Goal: Check status: Check status

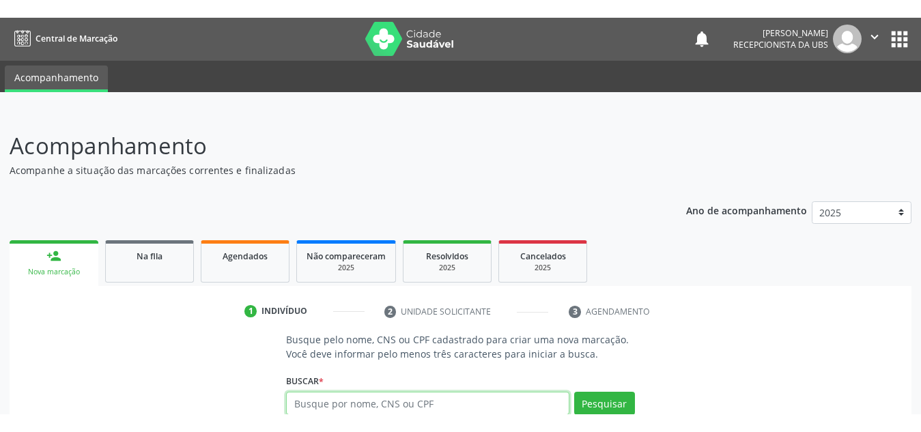
scroll to position [1, 0]
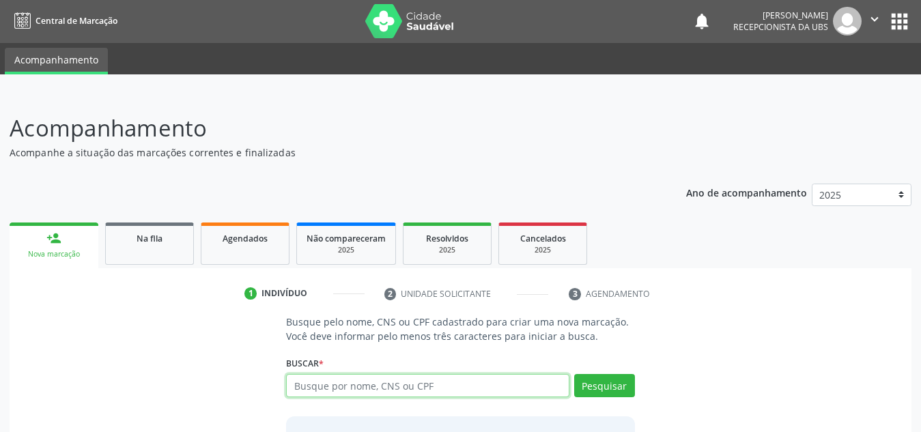
click at [462, 385] on input "text" at bounding box center [427, 385] width 283 height 23
click at [165, 239] on div "Na fila" at bounding box center [149, 238] width 68 height 14
select select "9"
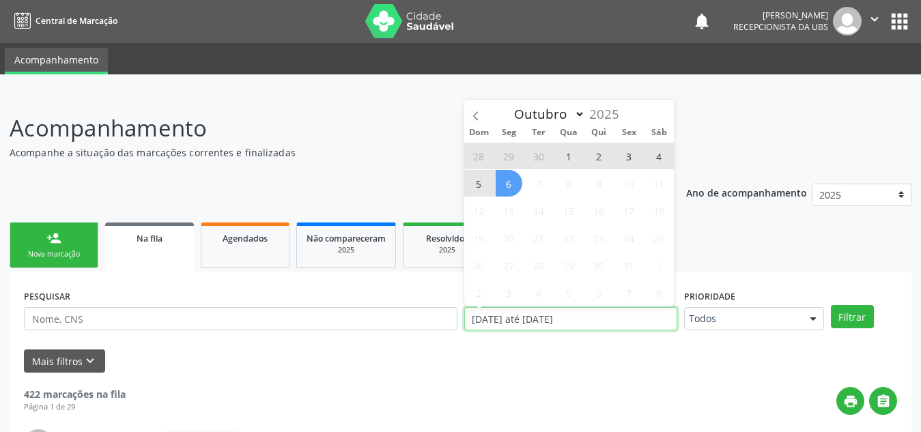
click at [547, 324] on input "[DATE] até [DATE]" at bounding box center [570, 318] width 213 height 23
click at [571, 150] on span "1" at bounding box center [569, 156] width 27 height 27
type input "[DATE]"
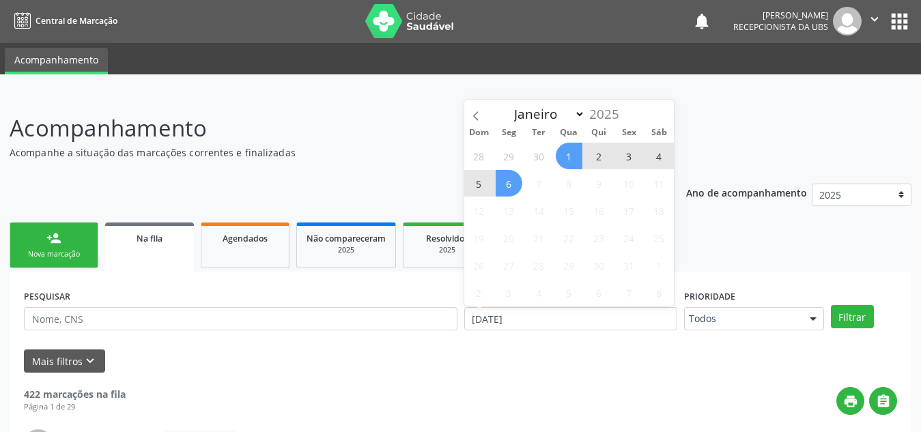
click at [519, 182] on span "6" at bounding box center [509, 183] width 27 height 27
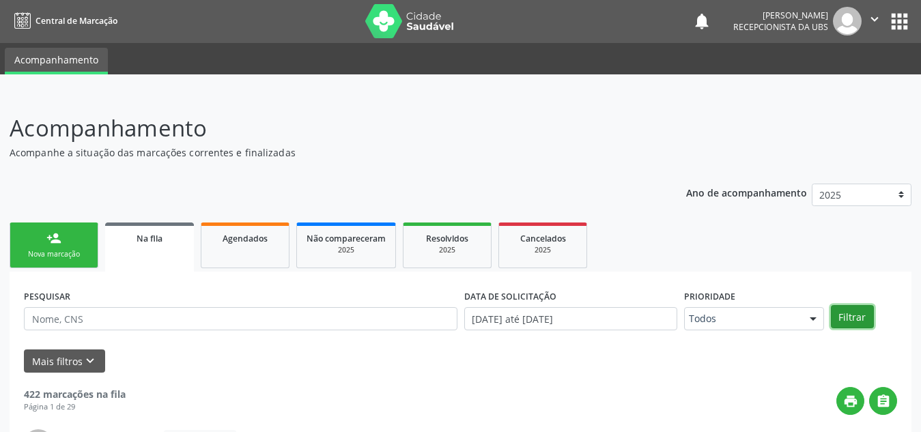
click at [841, 318] on button "Filtrar" at bounding box center [852, 316] width 43 height 23
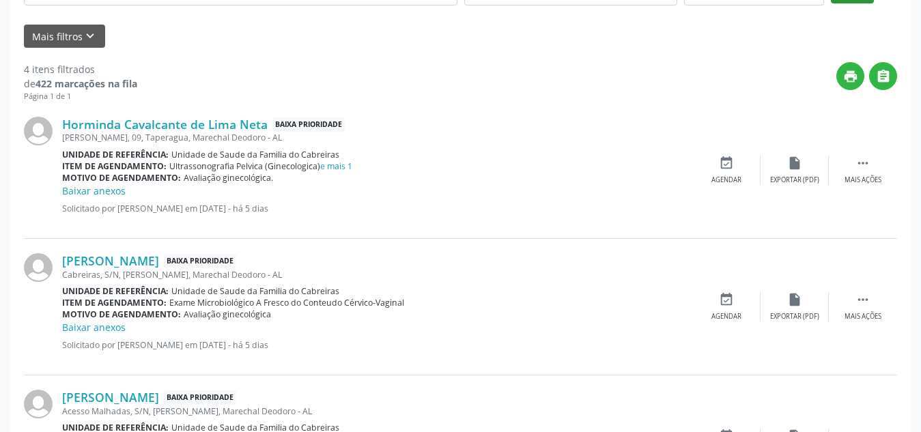
scroll to position [325, 0]
click at [342, 169] on link "e mais 1" at bounding box center [336, 167] width 32 height 12
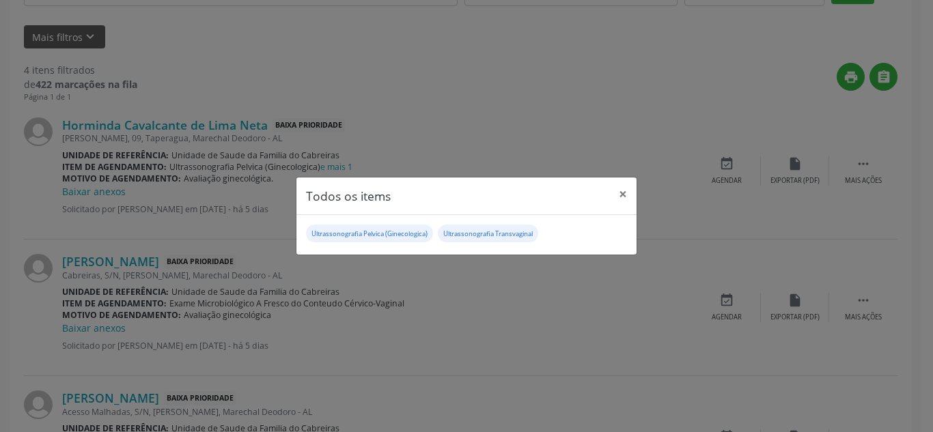
click at [496, 368] on div "Todos os items × Ultrassonografia Pelvica (Ginecologica) Ultrassonografia Trans…" at bounding box center [466, 216] width 933 height 432
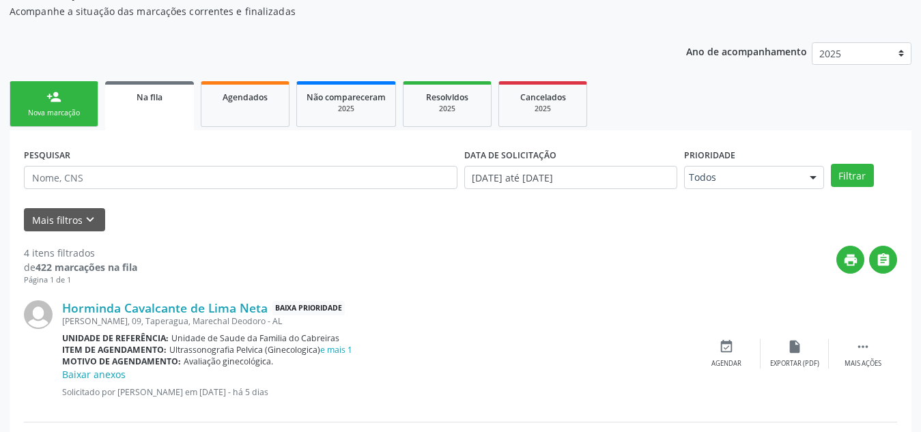
scroll to position [141, 0]
click at [247, 119] on link "Agendados" at bounding box center [245, 105] width 89 height 46
select select "9"
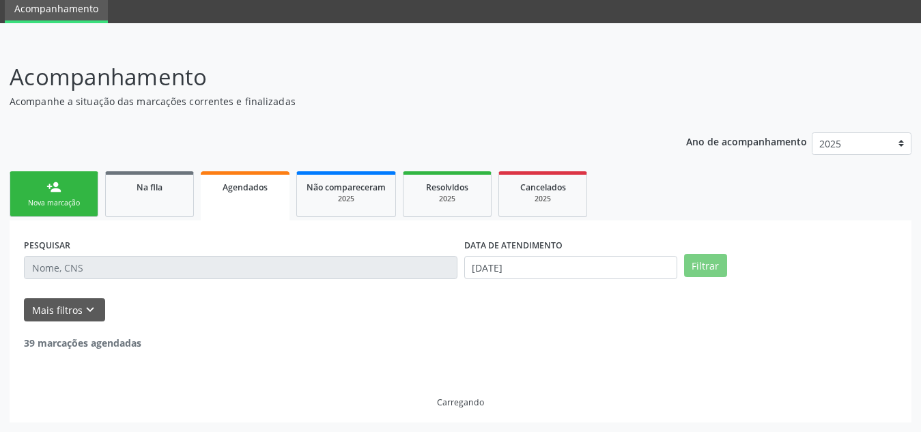
click at [247, 171] on link "Agendados" at bounding box center [245, 195] width 89 height 49
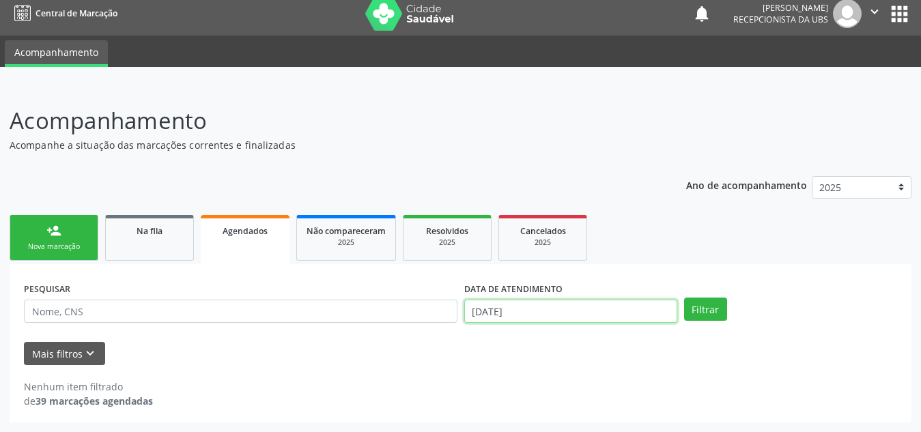
scroll to position [93, 0]
click at [505, 313] on body "Central de Marcação notifications [PERSON_NAME] Recepcionista da UBS  Configur…" at bounding box center [460, 208] width 921 height 432
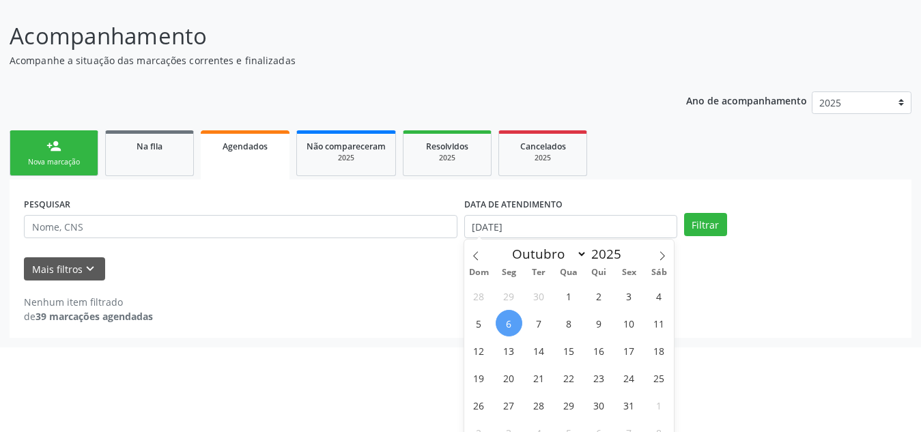
click at [502, 319] on span "6" at bounding box center [509, 323] width 27 height 27
type input "[DATE]"
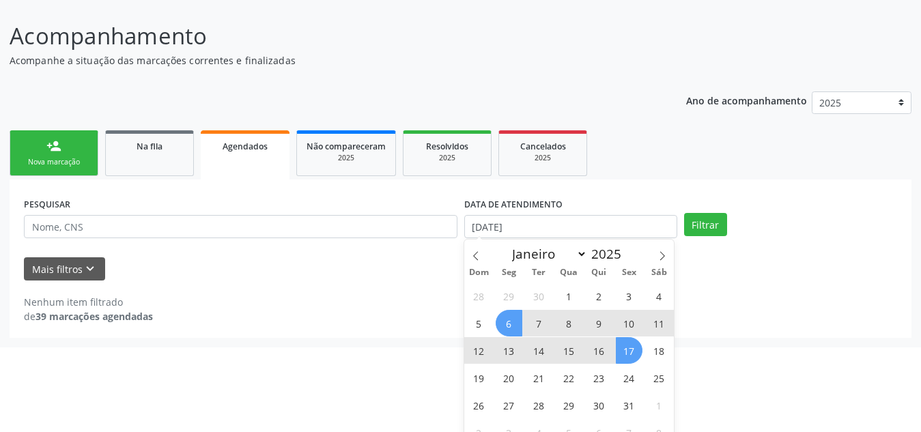
click at [632, 350] on span "17" at bounding box center [629, 350] width 27 height 27
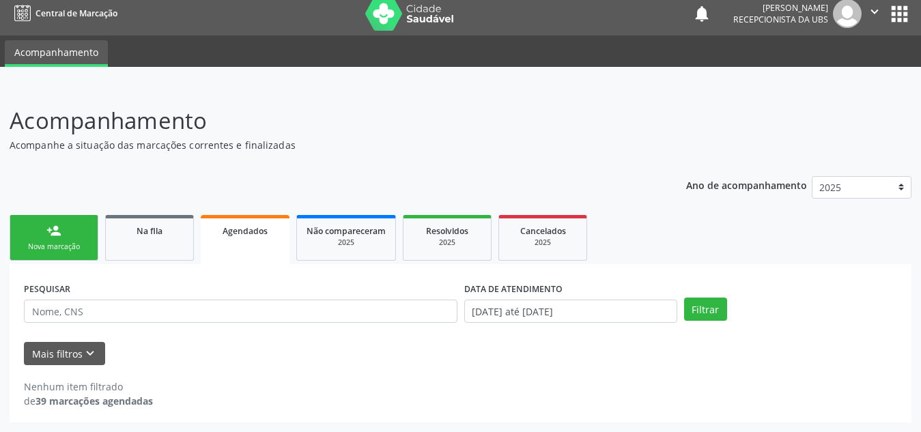
scroll to position [8, 0]
click at [715, 300] on button "Filtrar" at bounding box center [705, 309] width 43 height 23
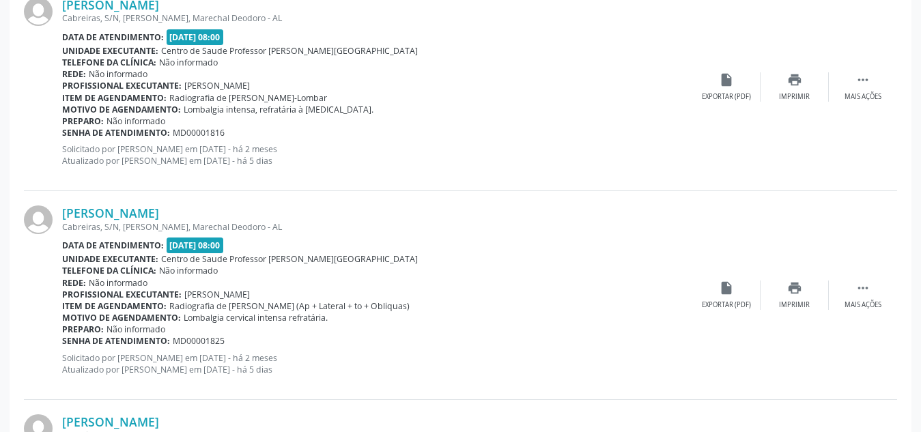
scroll to position [445, 0]
click at [625, 329] on div "Preparo: Não informado" at bounding box center [377, 330] width 630 height 12
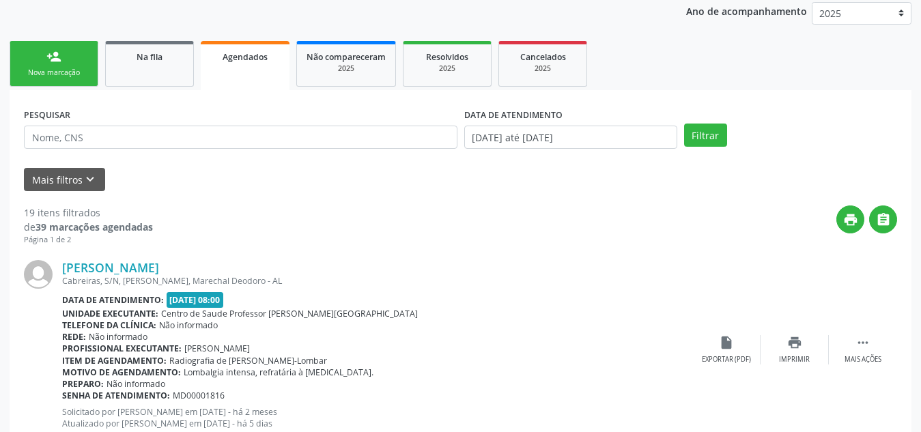
scroll to position [183, 0]
click at [845, 214] on icon "print" at bounding box center [850, 219] width 15 height 15
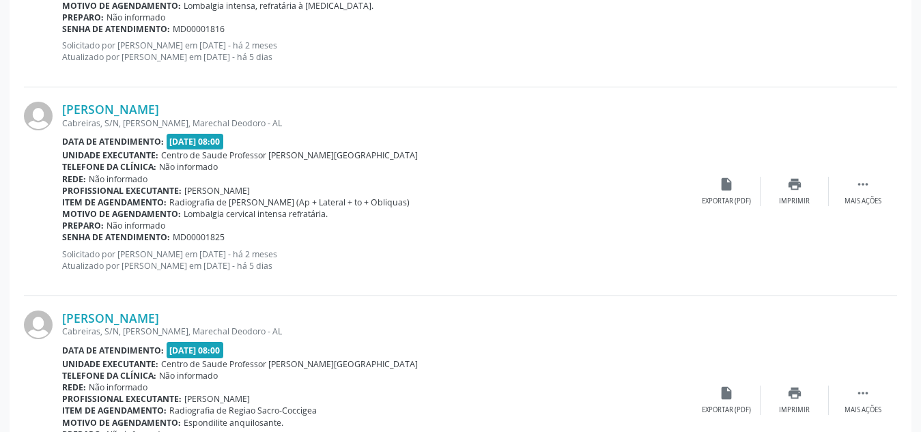
scroll to position [550, 0]
click at [569, 236] on div "Senha de atendimento: MD00001825" at bounding box center [377, 236] width 630 height 12
click at [587, 181] on div "Rede: Não informado" at bounding box center [377, 178] width 630 height 12
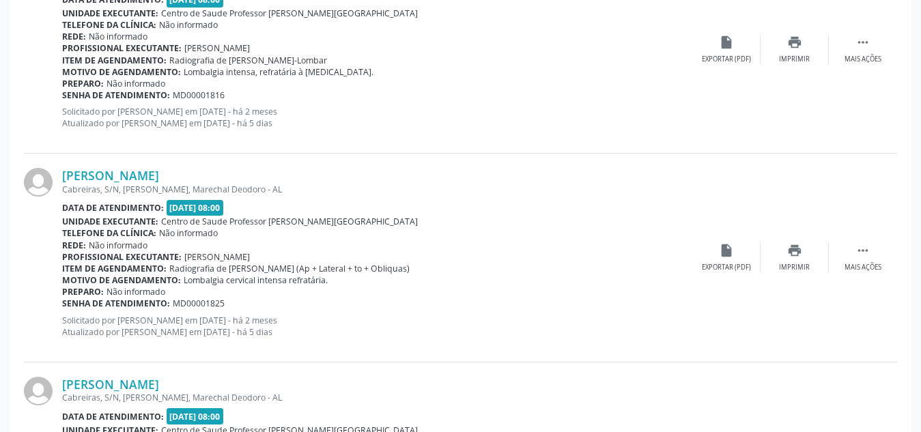
scroll to position [536, 0]
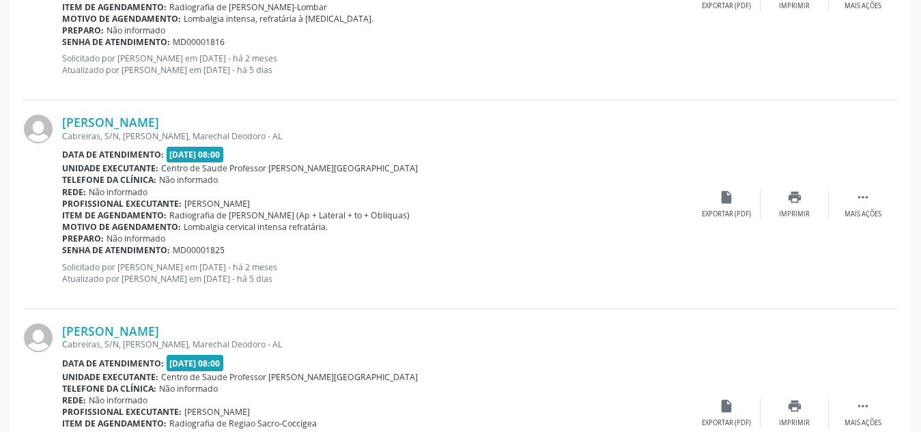
click at [591, 297] on div "[PERSON_NAME] Cabreiras, S/N, [PERSON_NAME], Marechal Deodoro - AL Data de aten…" at bounding box center [460, 204] width 873 height 208
click at [563, 305] on div "[PERSON_NAME] Cabreiras, S/N, [PERSON_NAME], Marechal Deodoro - AL Data de aten…" at bounding box center [460, 204] width 873 height 208
click at [593, 233] on div "Preparo: Não informado" at bounding box center [377, 239] width 630 height 12
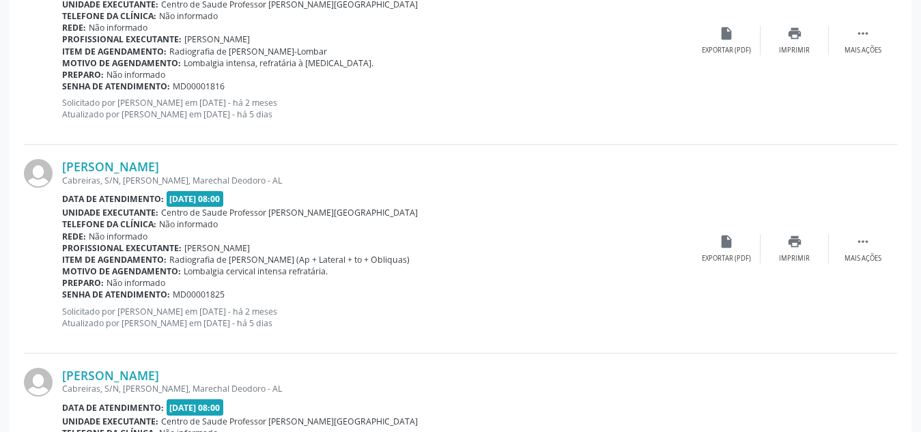
scroll to position [490, 0]
click at [609, 208] on div "Data de atendimento: [DATE] 08:00" at bounding box center [377, 201] width 630 height 16
click at [541, 296] on div "Senha de atendimento: MD00001825" at bounding box center [377, 296] width 630 height 12
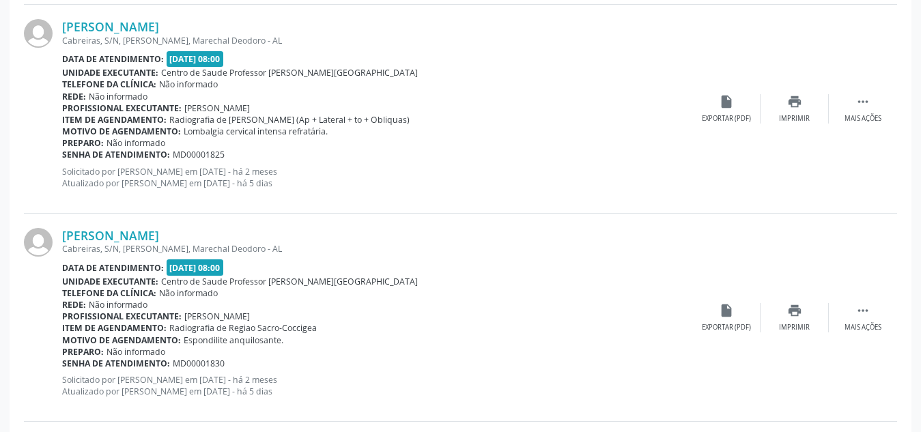
scroll to position [676, 0]
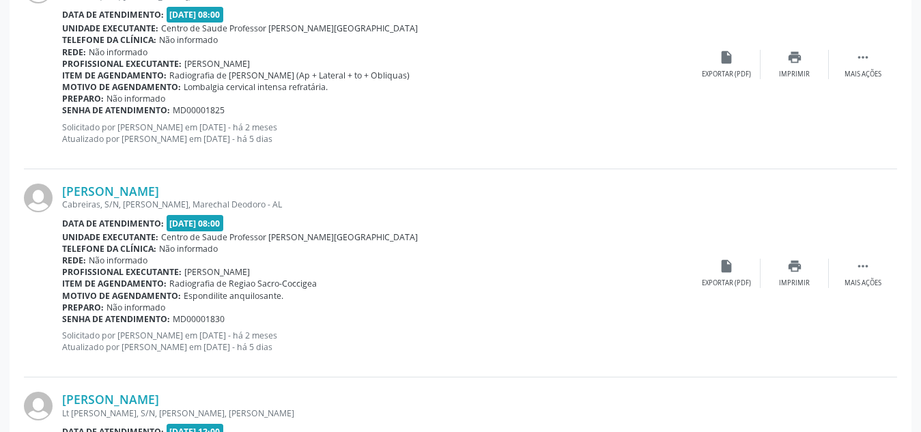
click at [581, 295] on div "Motivo de agendamento: Espondilite anquilosante." at bounding box center [377, 296] width 630 height 12
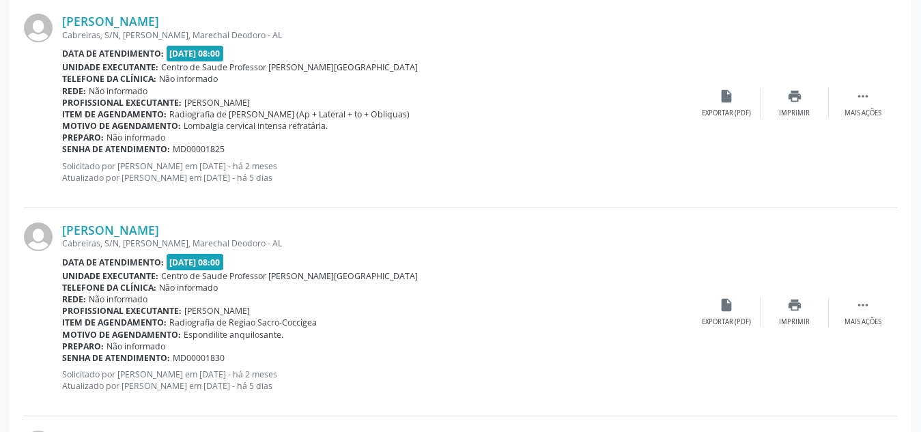
scroll to position [638, 0]
